Goal: Information Seeking & Learning: Learn about a topic

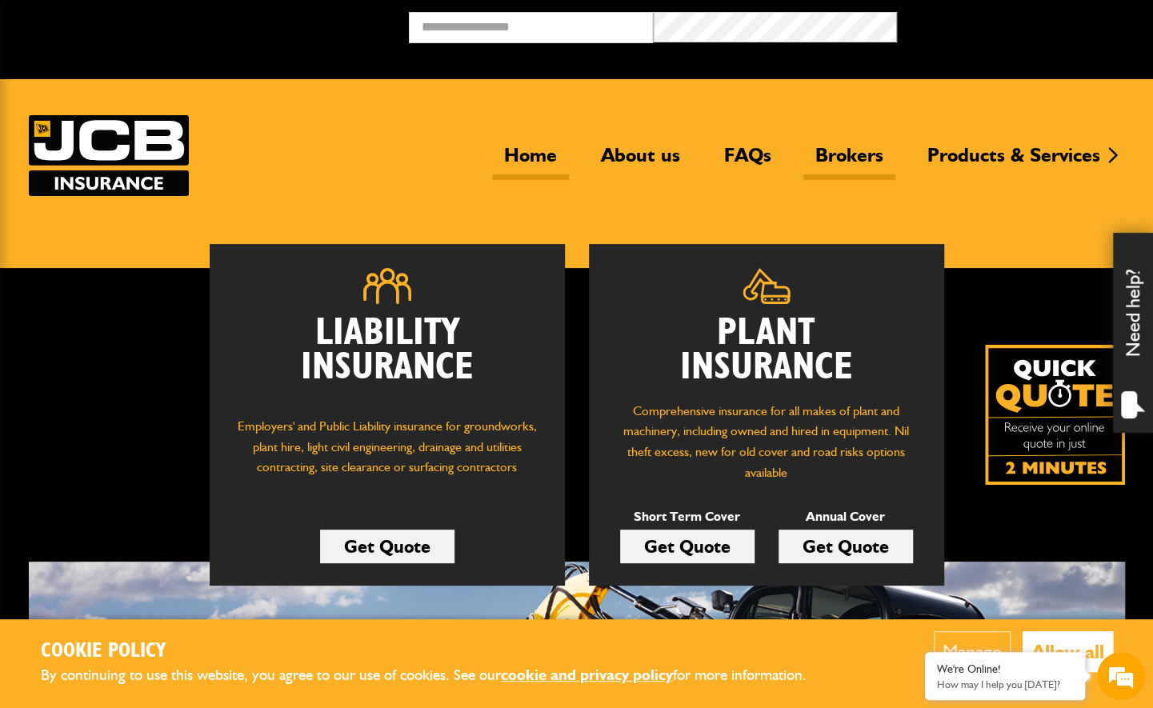
click at [861, 154] on link "Brokers" at bounding box center [850, 161] width 92 height 37
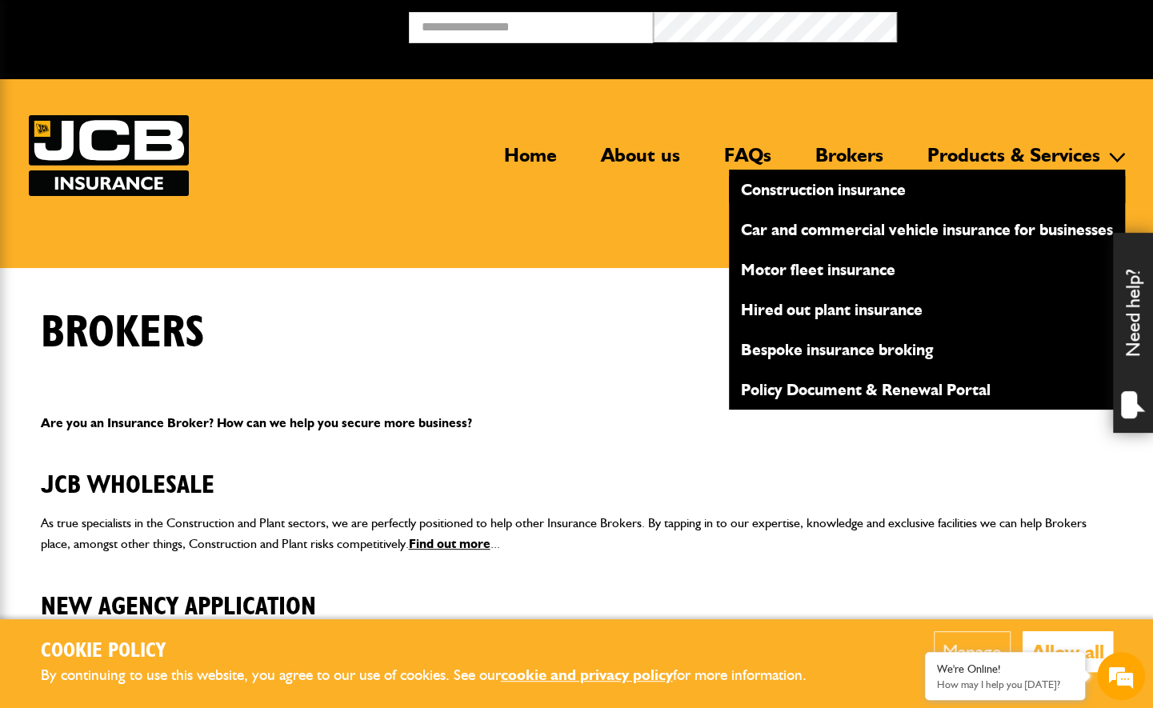
click at [845, 189] on link "Construction insurance" at bounding box center [927, 189] width 396 height 27
